Goal: Check status

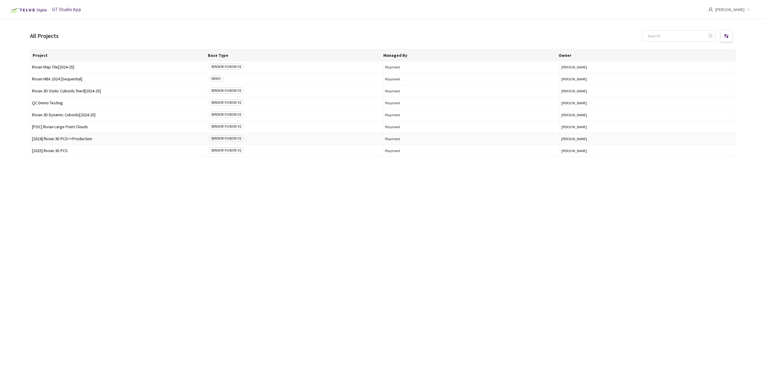
click at [86, 141] on td "[2024] Rivian 3D PCS<>Production" at bounding box center [118, 139] width 176 height 12
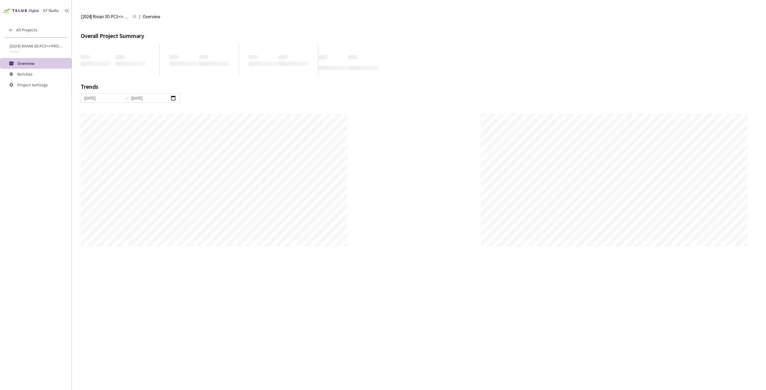
scroll to position [390, 766]
click at [44, 74] on span "Batches" at bounding box center [41, 74] width 49 height 5
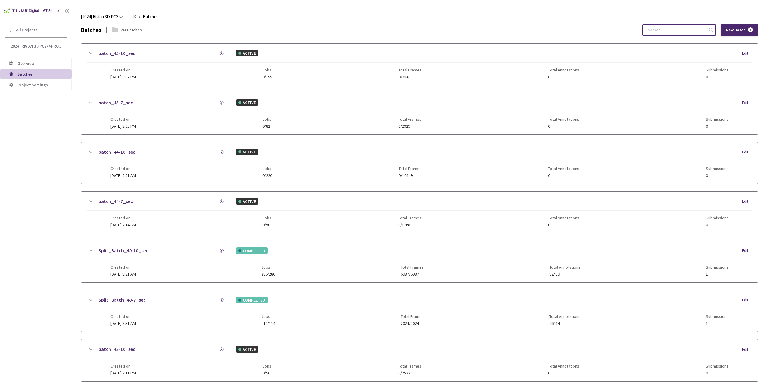
click at [687, 34] on input at bounding box center [676, 30] width 64 height 11
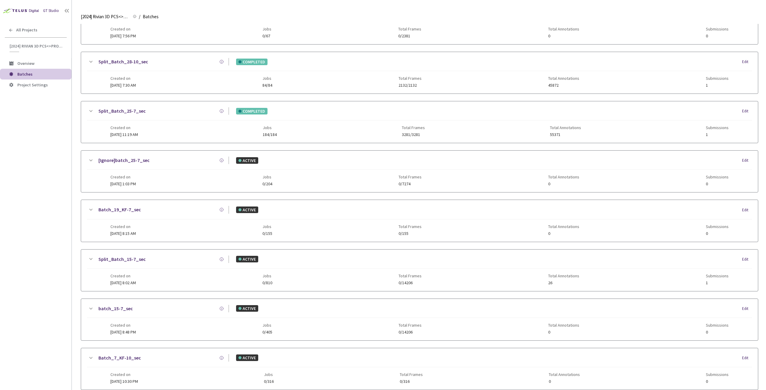
scroll to position [269, 0]
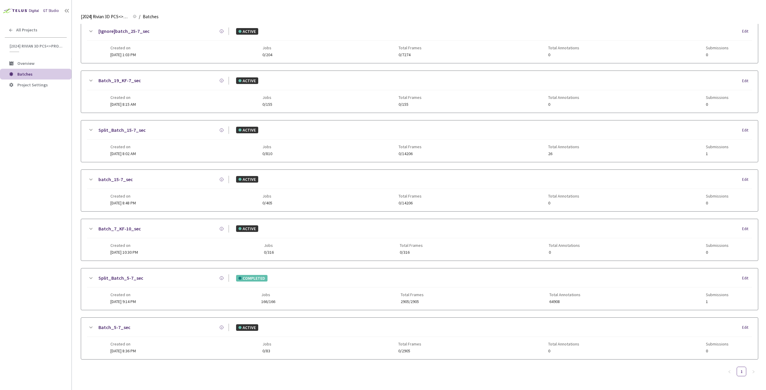
type input "5-7"
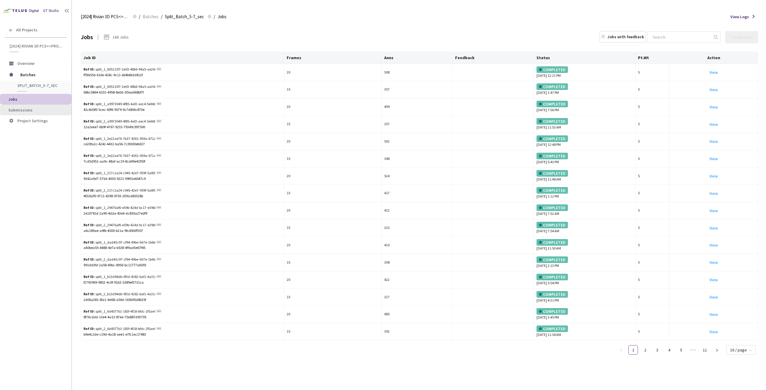
drag, startPoint x: 15, startPoint y: 115, endPoint x: 19, endPoint y: 106, distance: 9.0
click at [15, 114] on li "Submissions" at bounding box center [35, 110] width 71 height 11
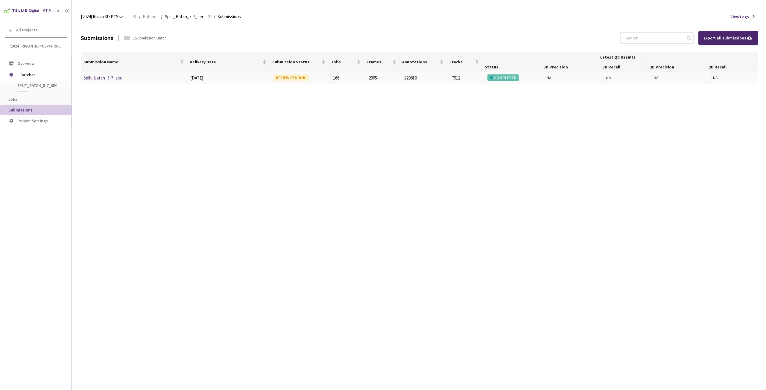
click at [103, 80] on link "Split_batch_5-7_sec" at bounding box center [102, 78] width 39 height 6
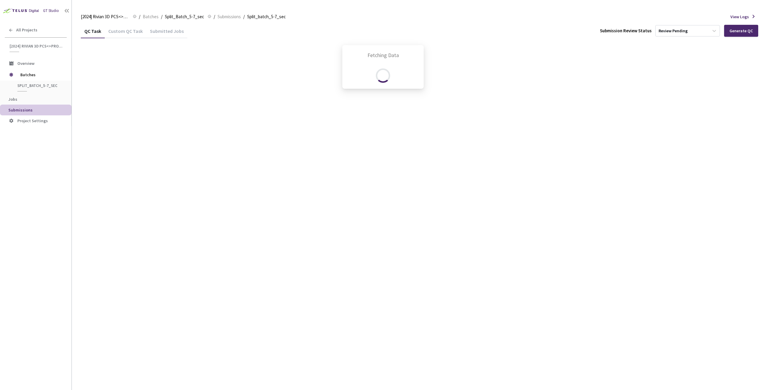
click at [134, 30] on div "Fetching Data" at bounding box center [383, 195] width 766 height 390
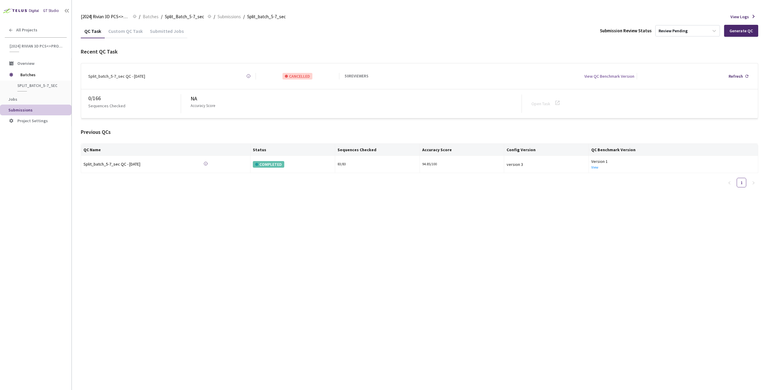
click at [134, 32] on div "Custom QC Task" at bounding box center [126, 33] width 42 height 10
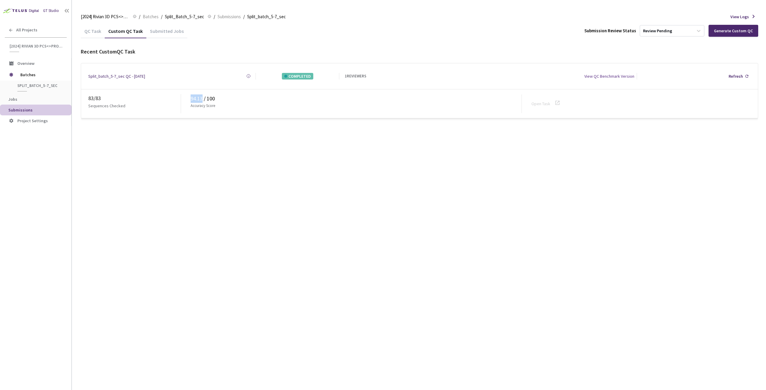
drag, startPoint x: 188, startPoint y: 95, endPoint x: 202, endPoint y: 97, distance: 13.5
click at [202, 97] on div "83 / 83 Sequences Checked 94.13 / 100 Accuracy Score Open Task" at bounding box center [419, 103] width 677 height 29
copy div "94.13"
click at [154, 17] on span "Batches" at bounding box center [151, 16] width 16 height 7
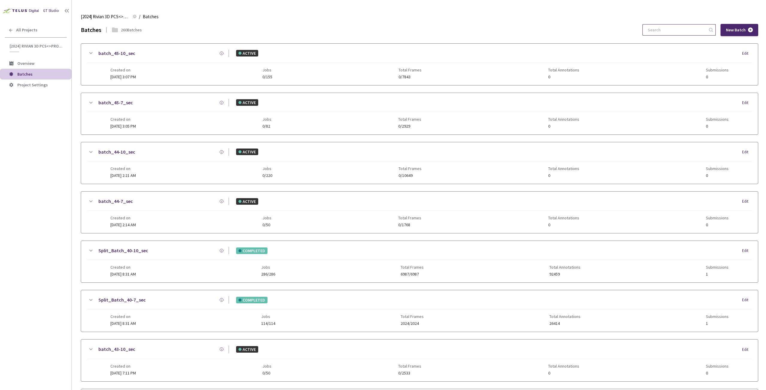
click at [655, 29] on input at bounding box center [676, 30] width 64 height 11
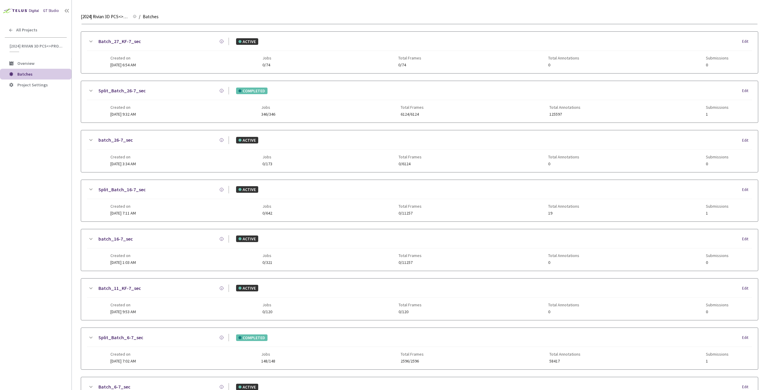
scroll to position [269, 0]
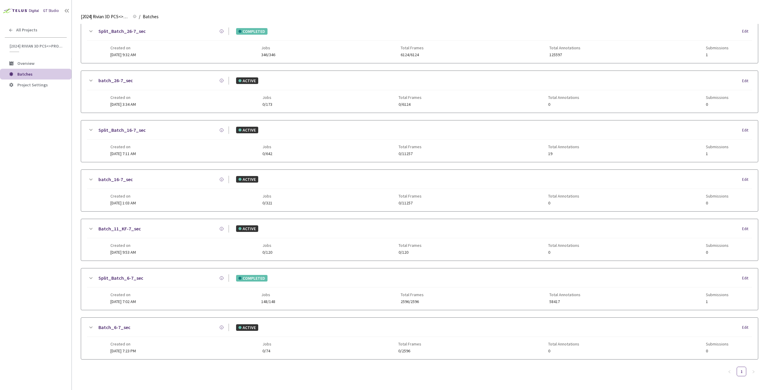
type input "6-7"
click at [116, 278] on link "Split_Batch_6-7_sec" at bounding box center [120, 278] width 45 height 7
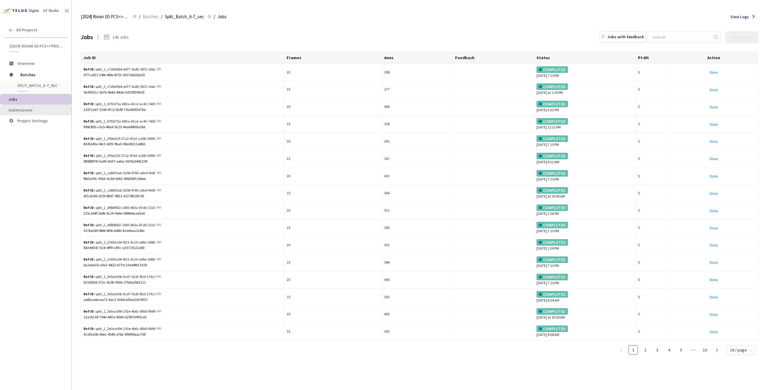
click at [43, 114] on li "Submissions" at bounding box center [35, 110] width 71 height 11
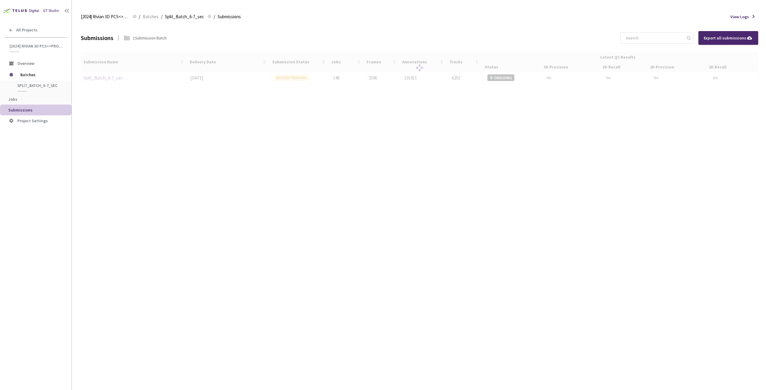
click at [100, 77] on div at bounding box center [419, 68] width 677 height 32
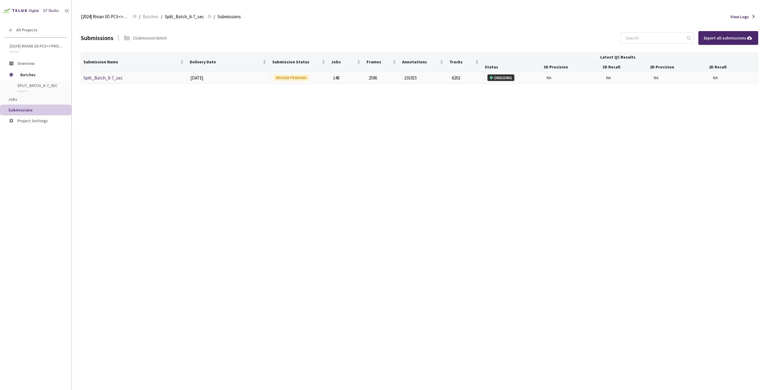
click at [100, 77] on link "Split_Batch_6-7_sec" at bounding box center [102, 78] width 39 height 6
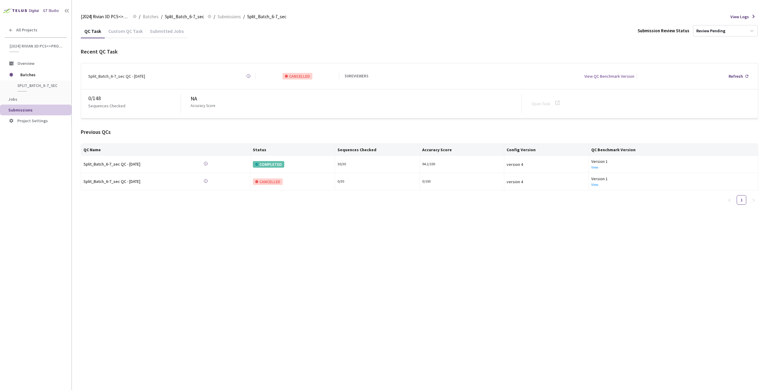
click at [134, 33] on div "Custom QC Task" at bounding box center [126, 33] width 42 height 10
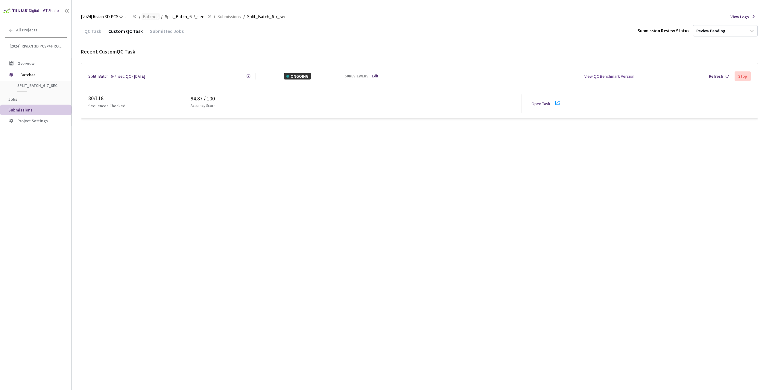
click at [153, 18] on span "Batches" at bounding box center [151, 16] width 16 height 7
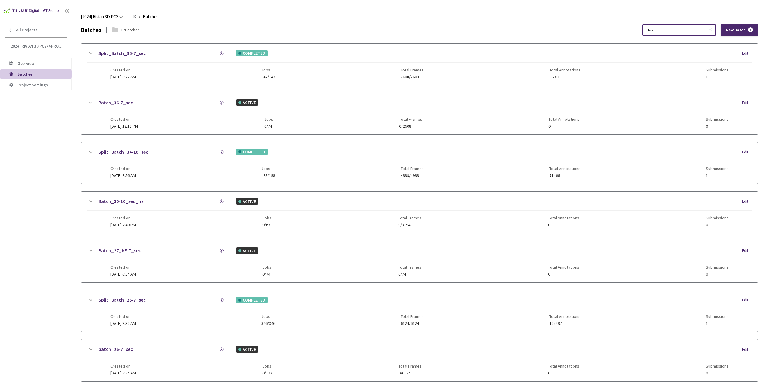
drag, startPoint x: 654, startPoint y: 32, endPoint x: 655, endPoint y: 35, distance: 3.4
click at [655, 35] on input "6-7" at bounding box center [676, 30] width 64 height 11
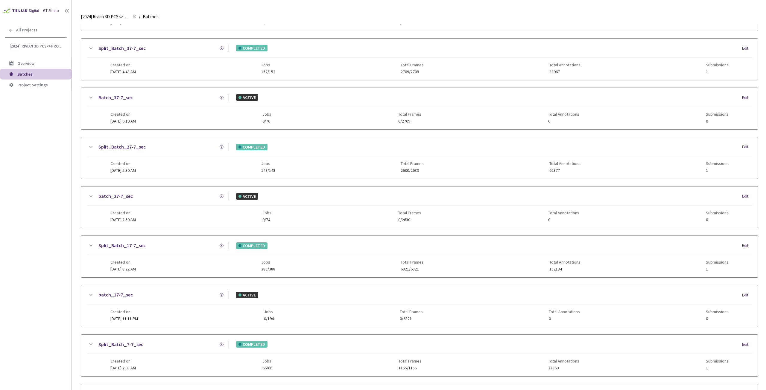
scroll to position [120, 0]
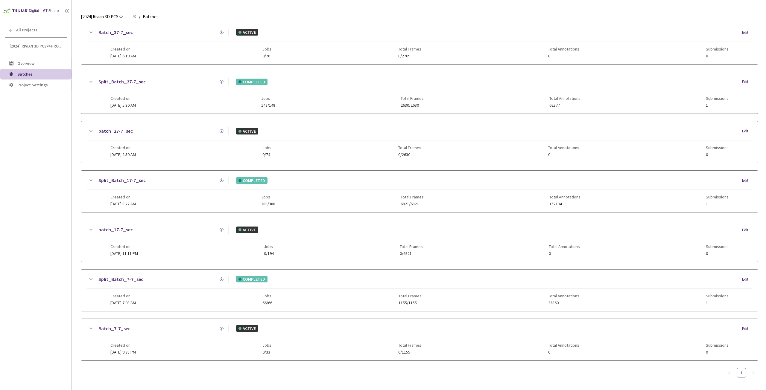
type input "7-7"
click at [123, 281] on link "Split_Batch_7-7_sec" at bounding box center [120, 279] width 45 height 7
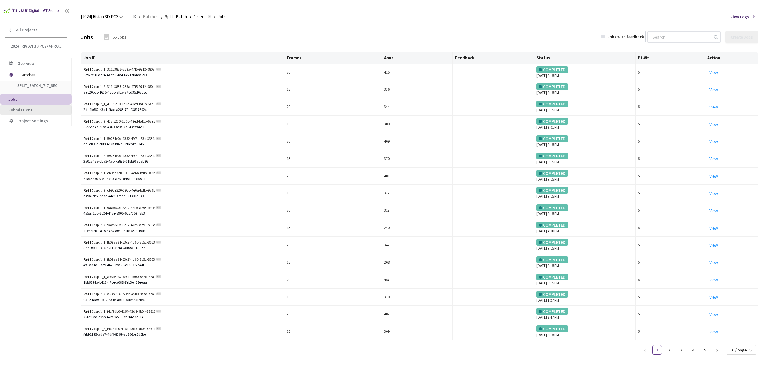
click at [17, 111] on span "Submissions" at bounding box center [20, 109] width 24 height 5
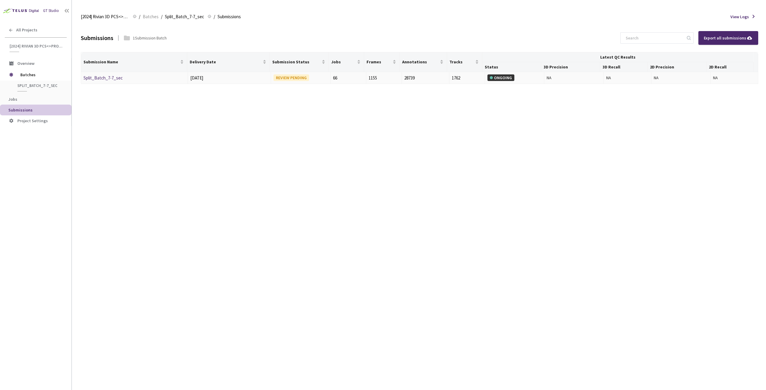
click at [105, 78] on link "Split_Batch_7-7_sec" at bounding box center [102, 78] width 39 height 6
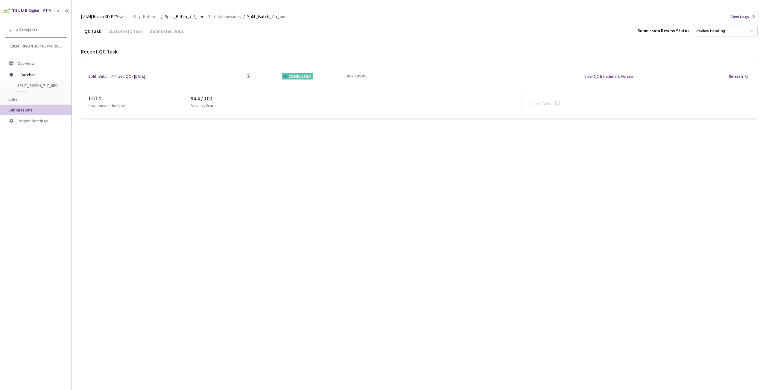
click at [127, 31] on div "Custom QC Task" at bounding box center [126, 33] width 42 height 10
click at [376, 75] on link "Edit" at bounding box center [375, 76] width 6 height 6
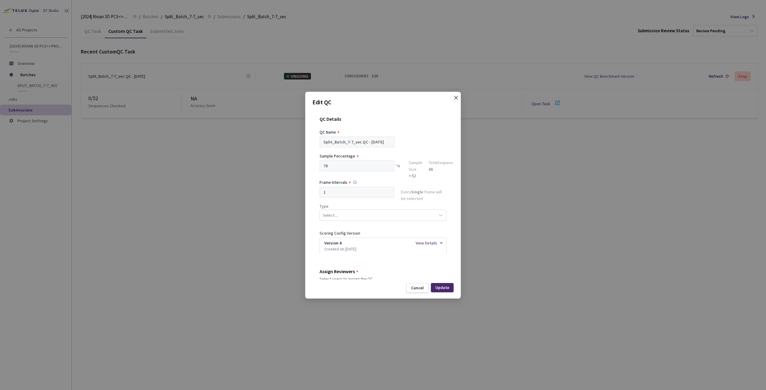
click at [456, 95] on icon "close" at bounding box center [455, 97] width 5 height 5
